Goal: Information Seeking & Learning: Learn about a topic

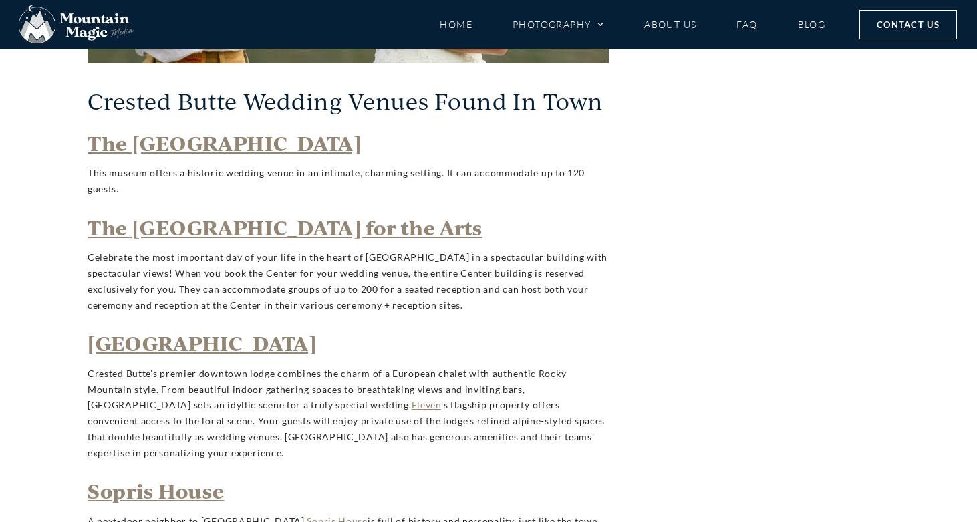
scroll to position [2207, 0]
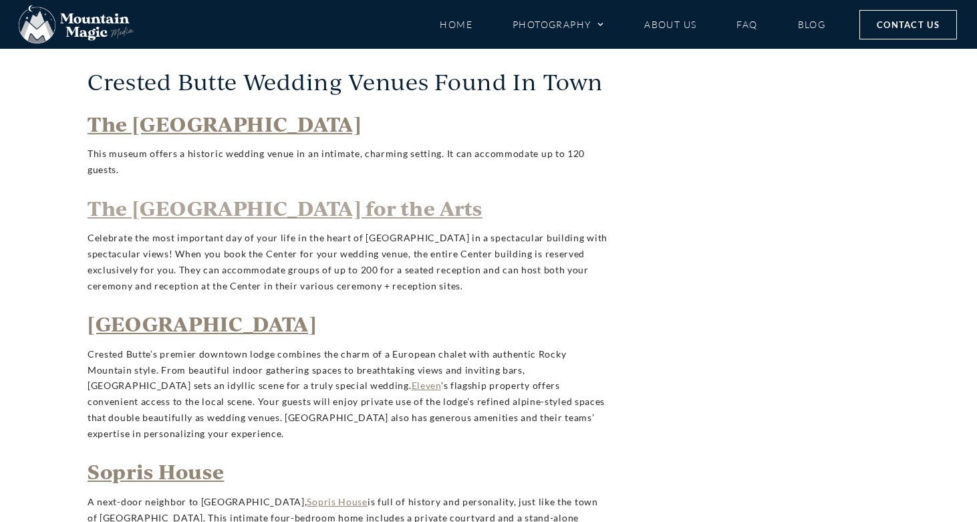
click at [356, 208] on strong "The Crested Butte Center for the Arts" at bounding box center [285, 208] width 395 height 27
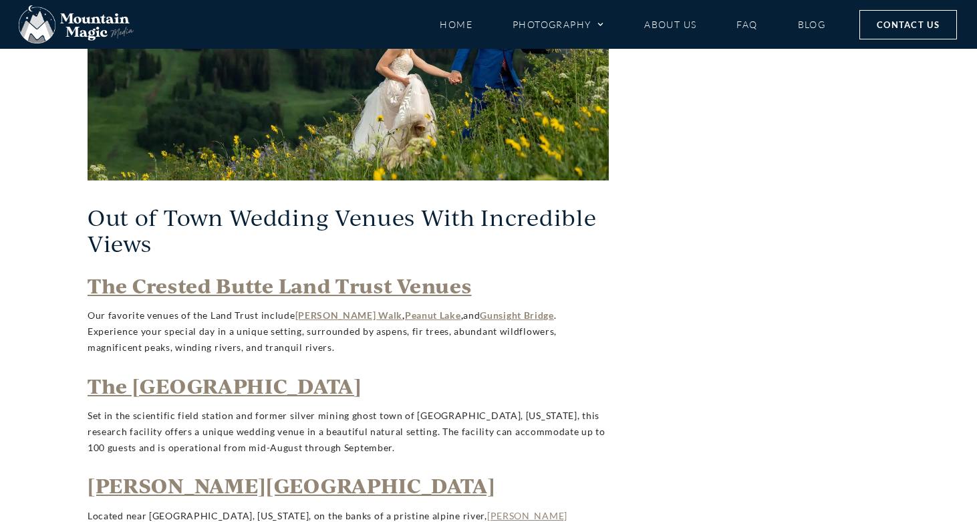
scroll to position [3154, 0]
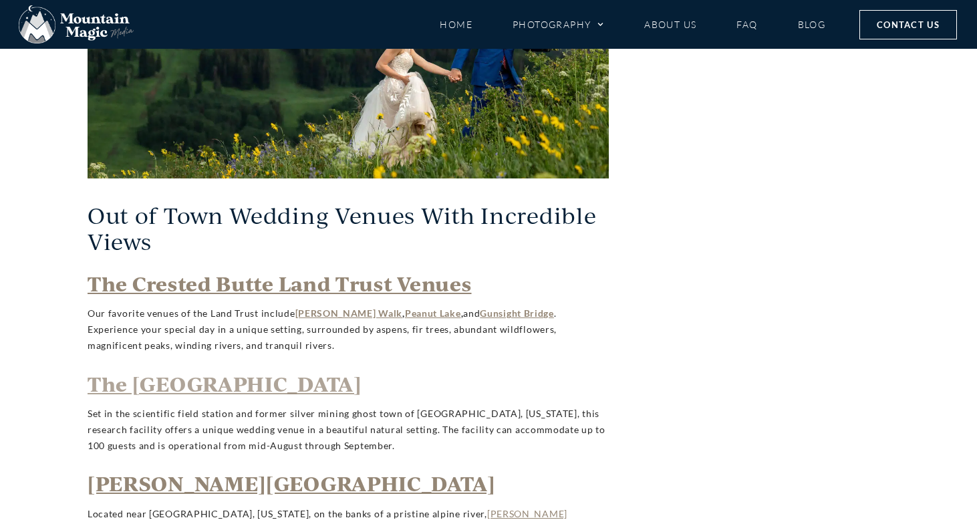
click at [278, 370] on strong "The Rocky Mountain Biological Laboratory" at bounding box center [225, 383] width 274 height 27
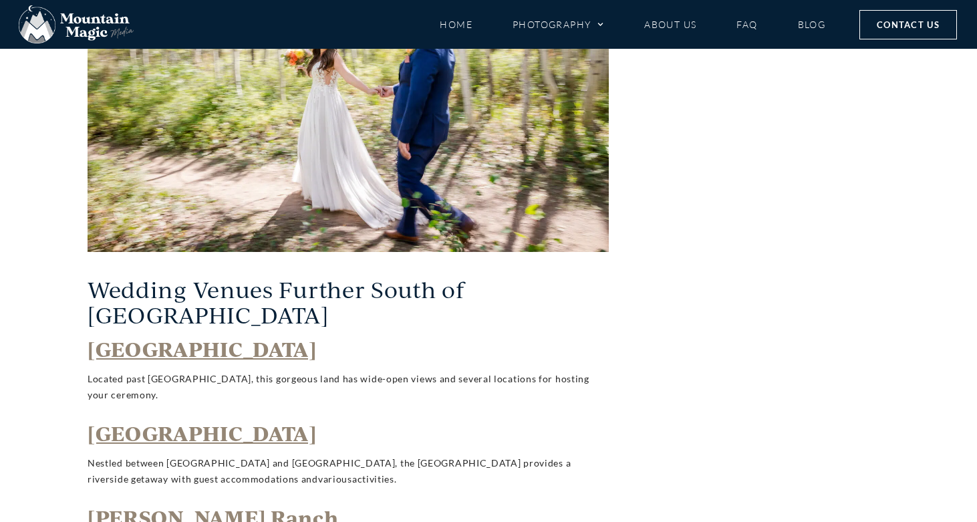
scroll to position [3955, 0]
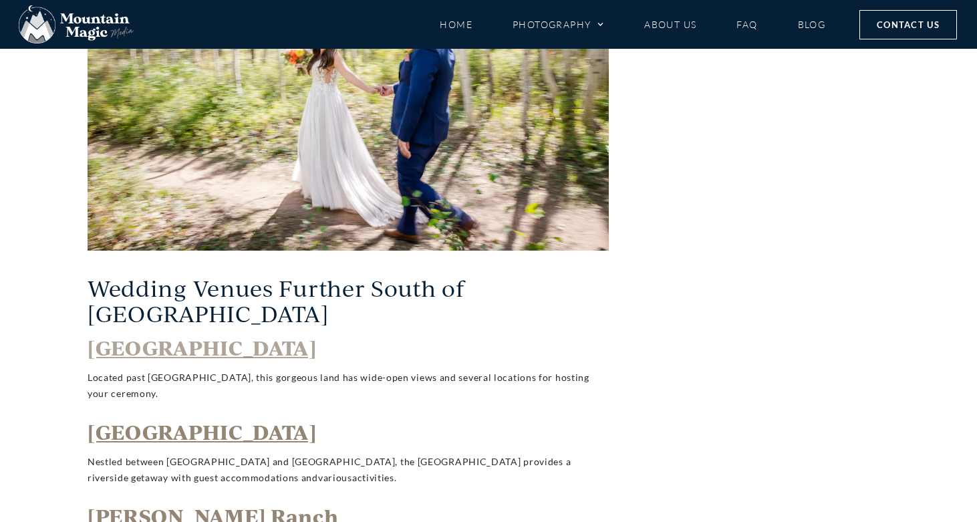
click at [229, 334] on span "Cement Creek Ranch" at bounding box center [202, 347] width 229 height 27
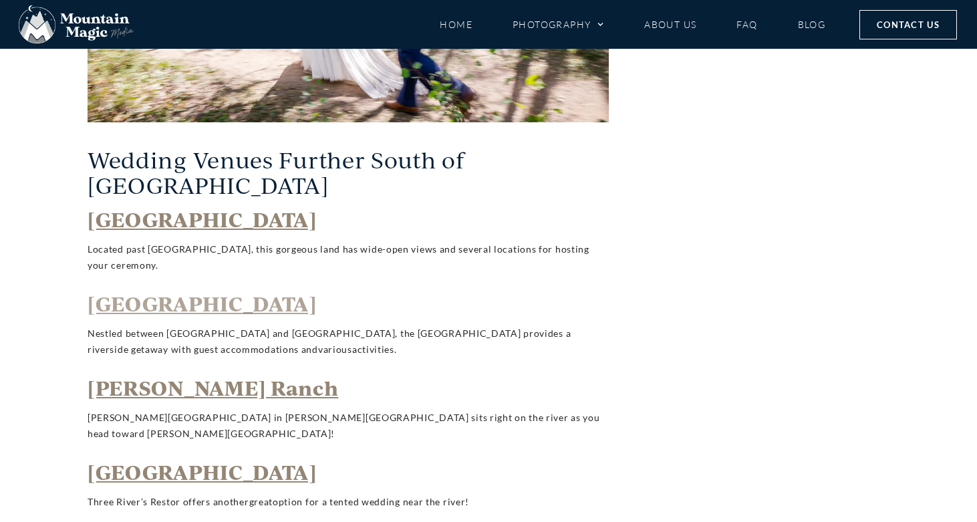
scroll to position [4097, 0]
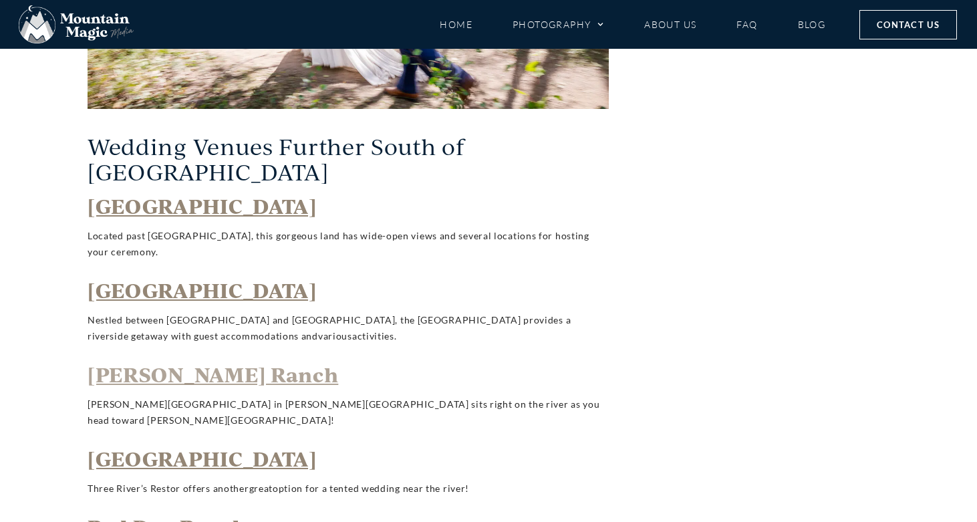
click at [199, 361] on span "Harmel’s Ranch" at bounding box center [213, 374] width 251 height 27
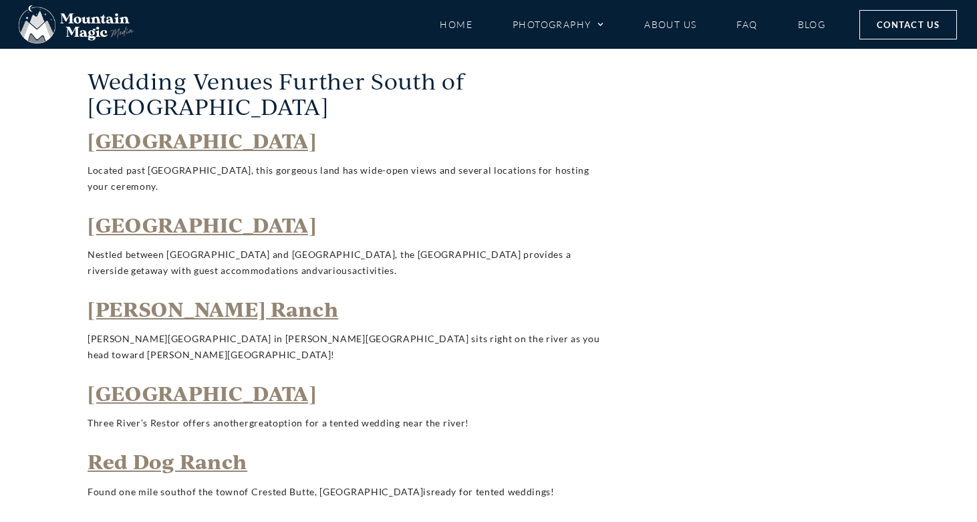
scroll to position [4167, 0]
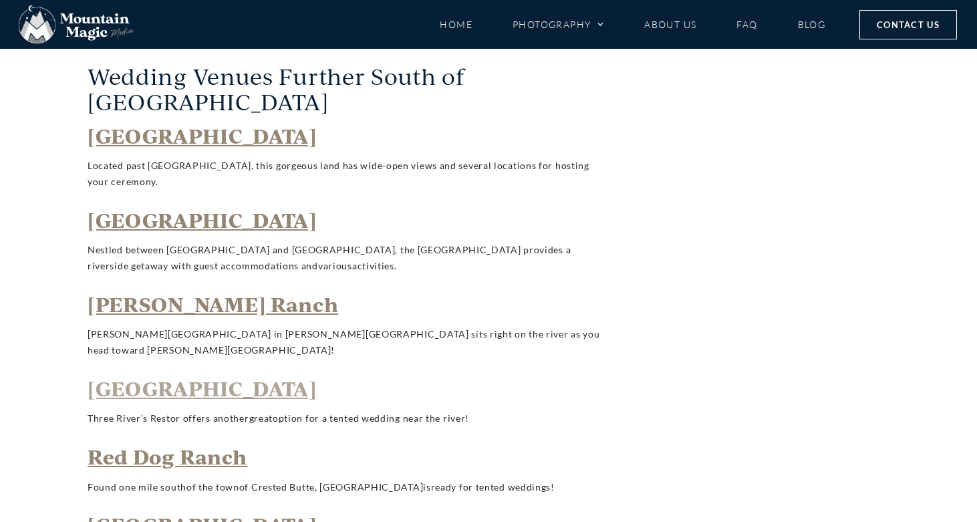
click at [203, 375] on span "Three River’s Resort" at bounding box center [202, 388] width 229 height 27
click at [205, 443] on span "Red Dog Ranch" at bounding box center [168, 456] width 160 height 27
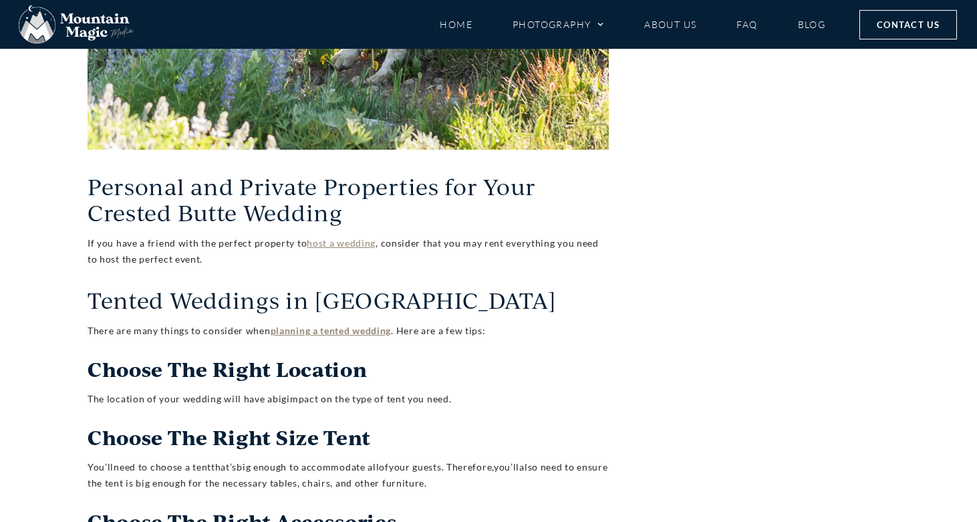
scroll to position [5421, 0]
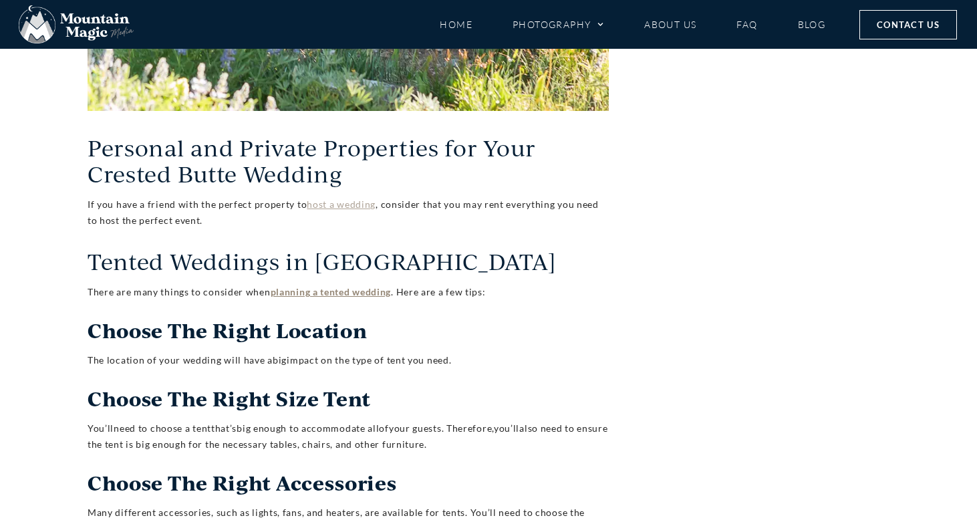
click at [343, 199] on link "host a wedding" at bounding box center [341, 204] width 69 height 11
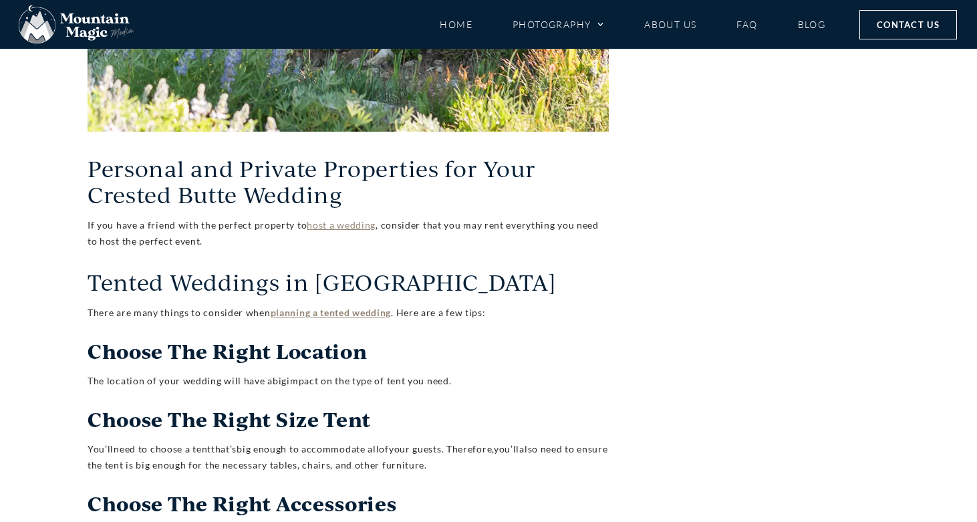
scroll to position [5360, 0]
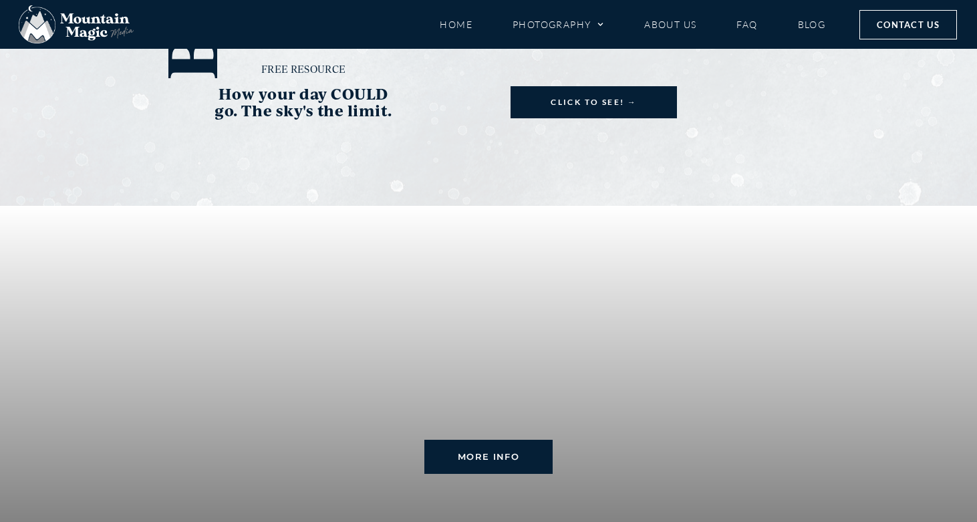
scroll to position [3052, 0]
